Goal: Obtain resource: Obtain resource

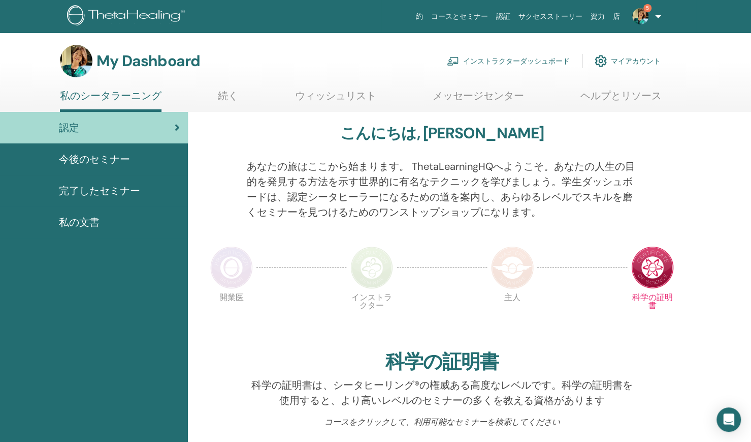
click at [531, 58] on link "インストラクターダッシュボード" at bounding box center [508, 61] width 123 height 22
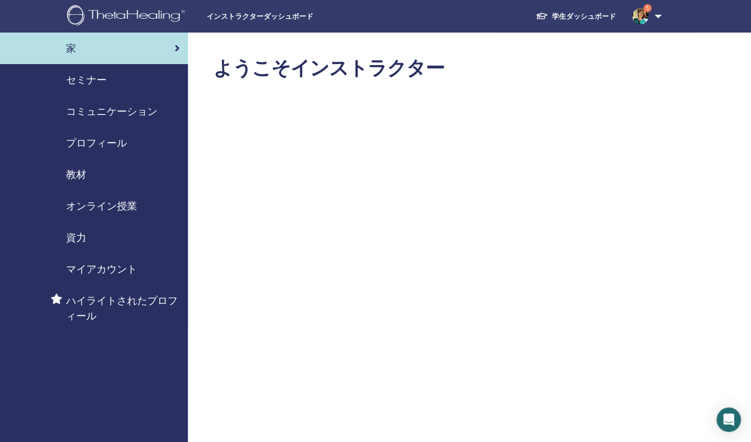
click at [72, 178] on span "教材" at bounding box center [76, 174] width 20 height 15
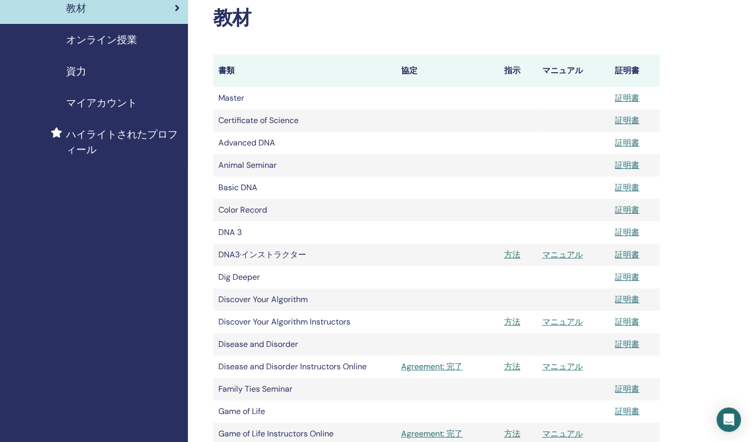
scroll to position [203, 0]
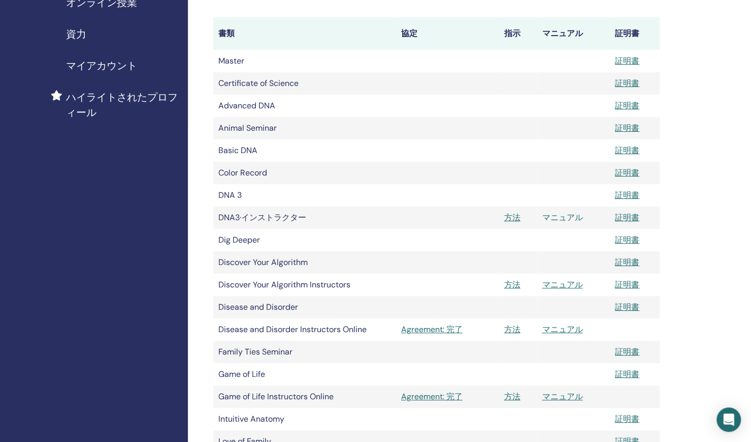
click at [548, 219] on link "マニュアル" at bounding box center [562, 217] width 41 height 11
